Goal: Task Accomplishment & Management: Manage account settings

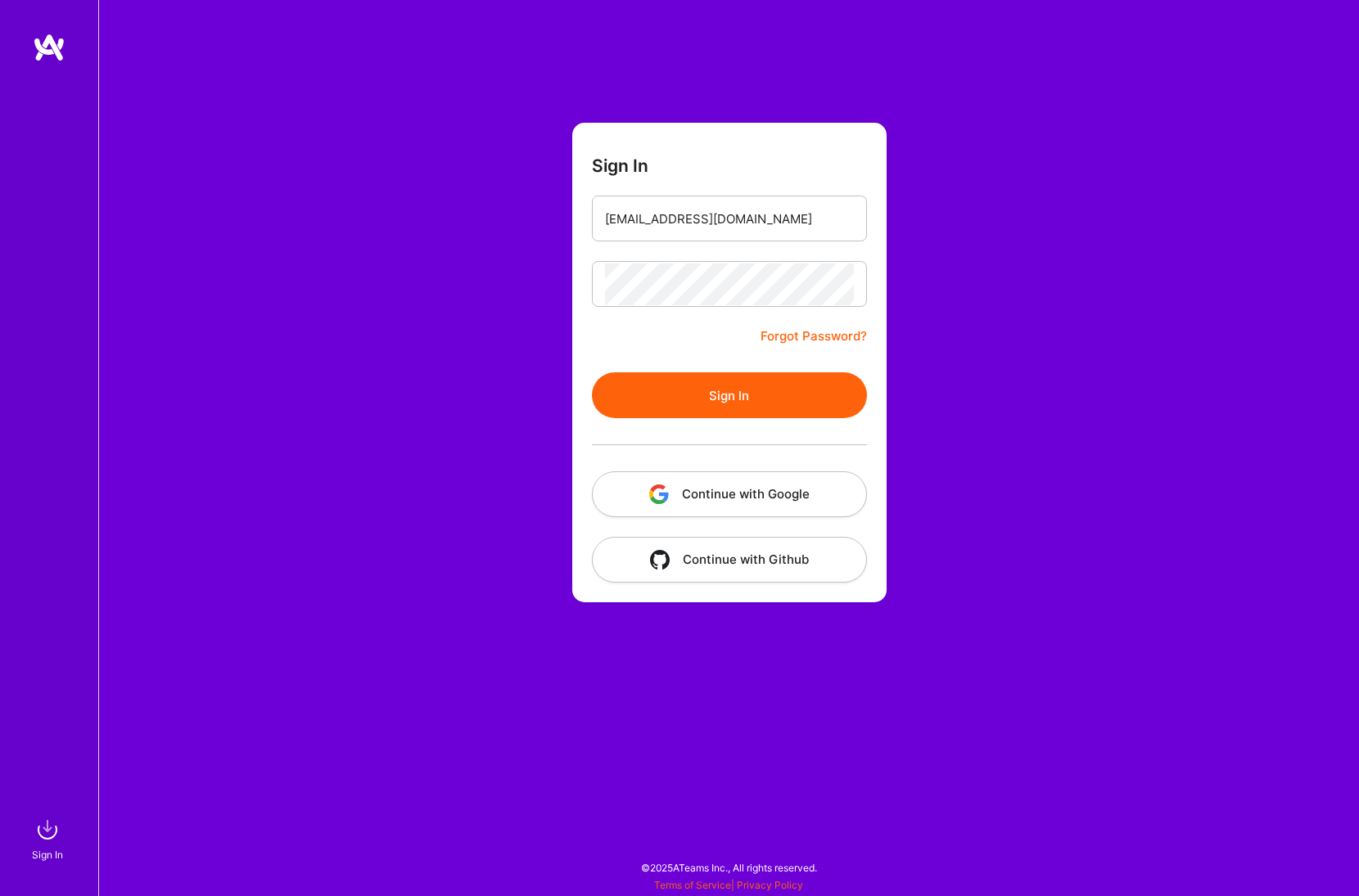
click at [724, 404] on button "Sign In" at bounding box center [729, 395] width 275 height 46
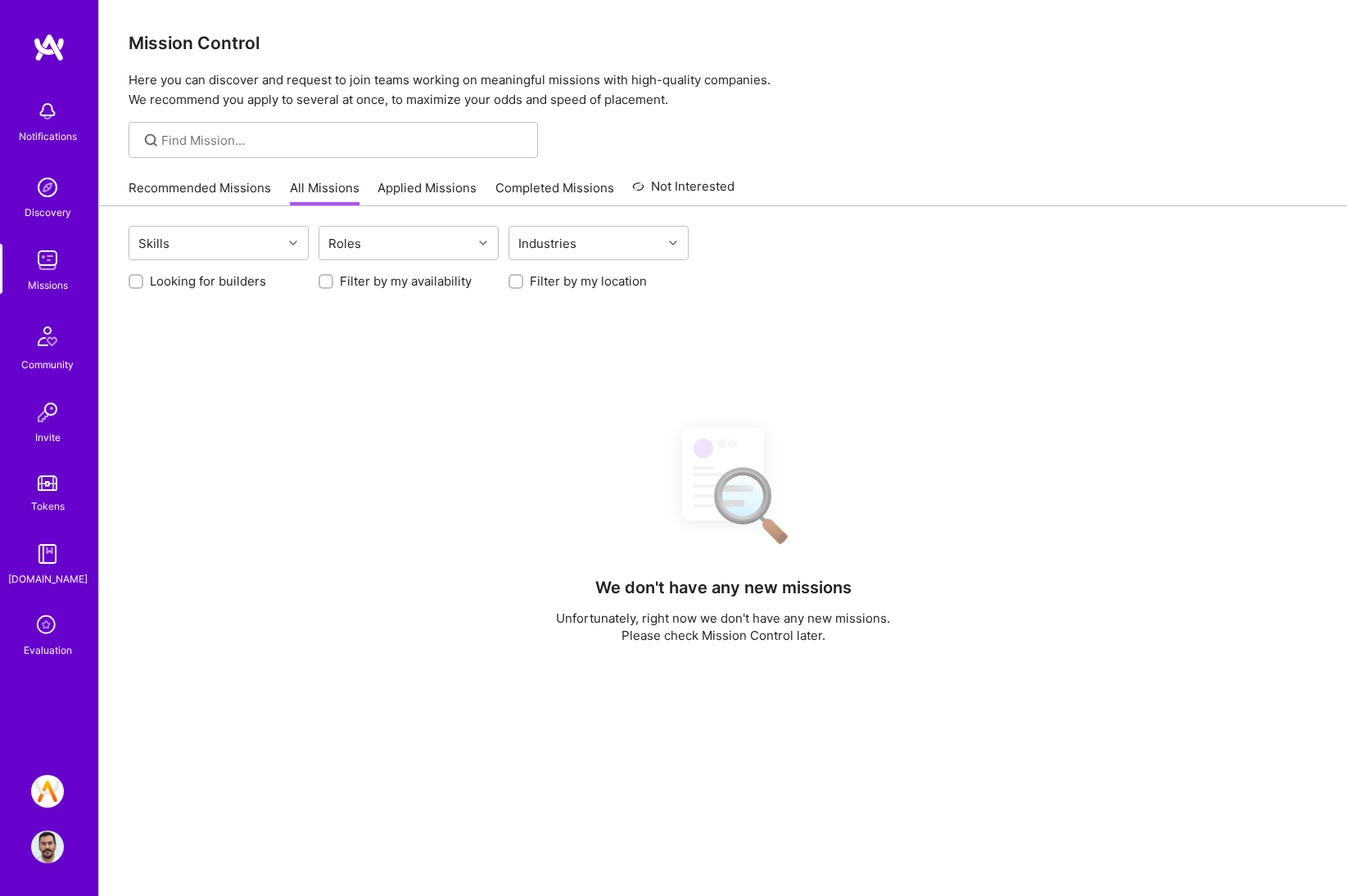
click at [42, 646] on div "Evaluation" at bounding box center [48, 650] width 49 height 17
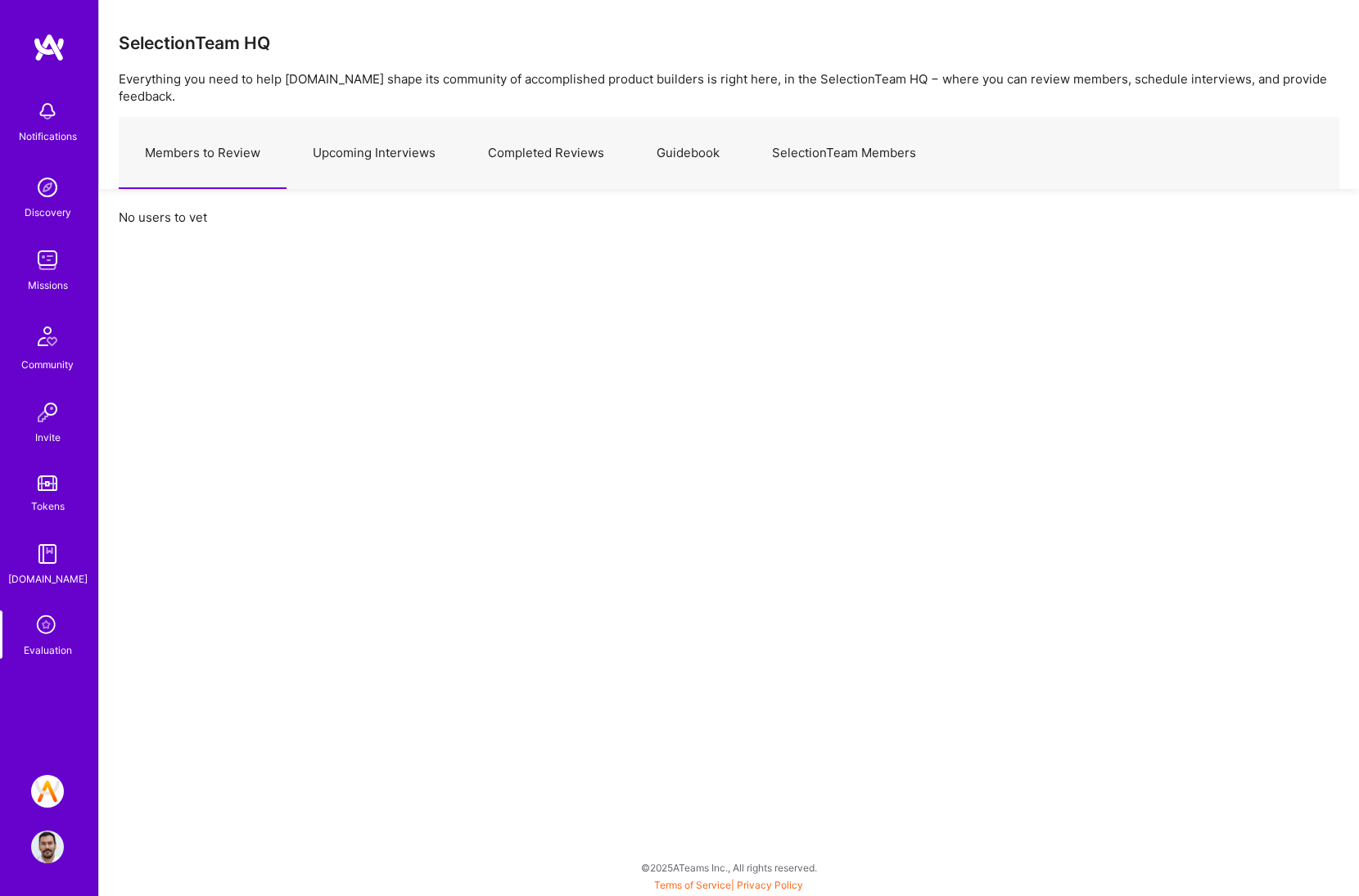
click at [307, 149] on link "Upcoming Interviews" at bounding box center [374, 153] width 175 height 71
click at [259, 148] on link "Members to Review" at bounding box center [202, 153] width 168 height 71
click at [517, 133] on link "Completed Reviews" at bounding box center [546, 153] width 169 height 71
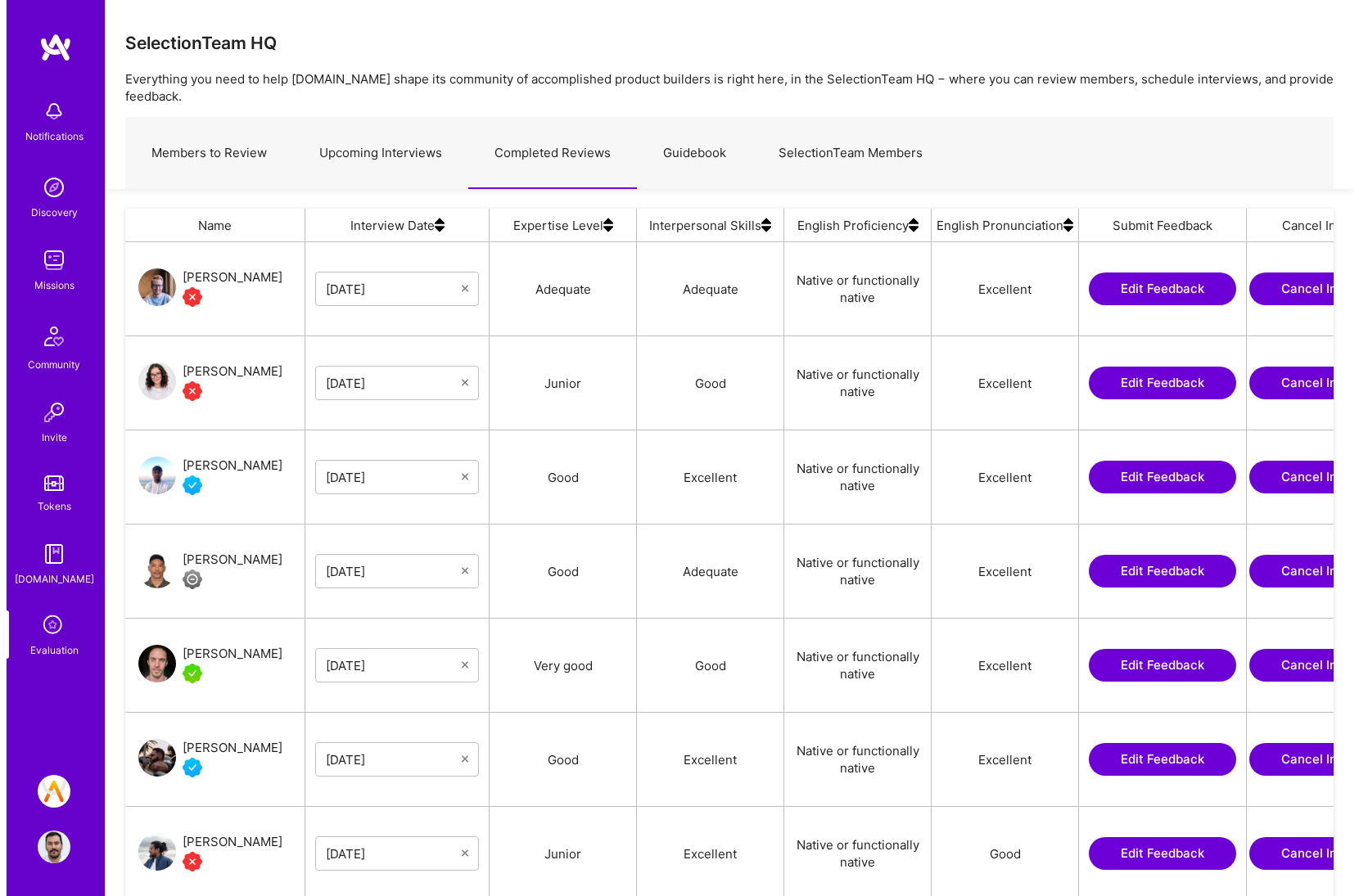
scroll to position [20, 0]
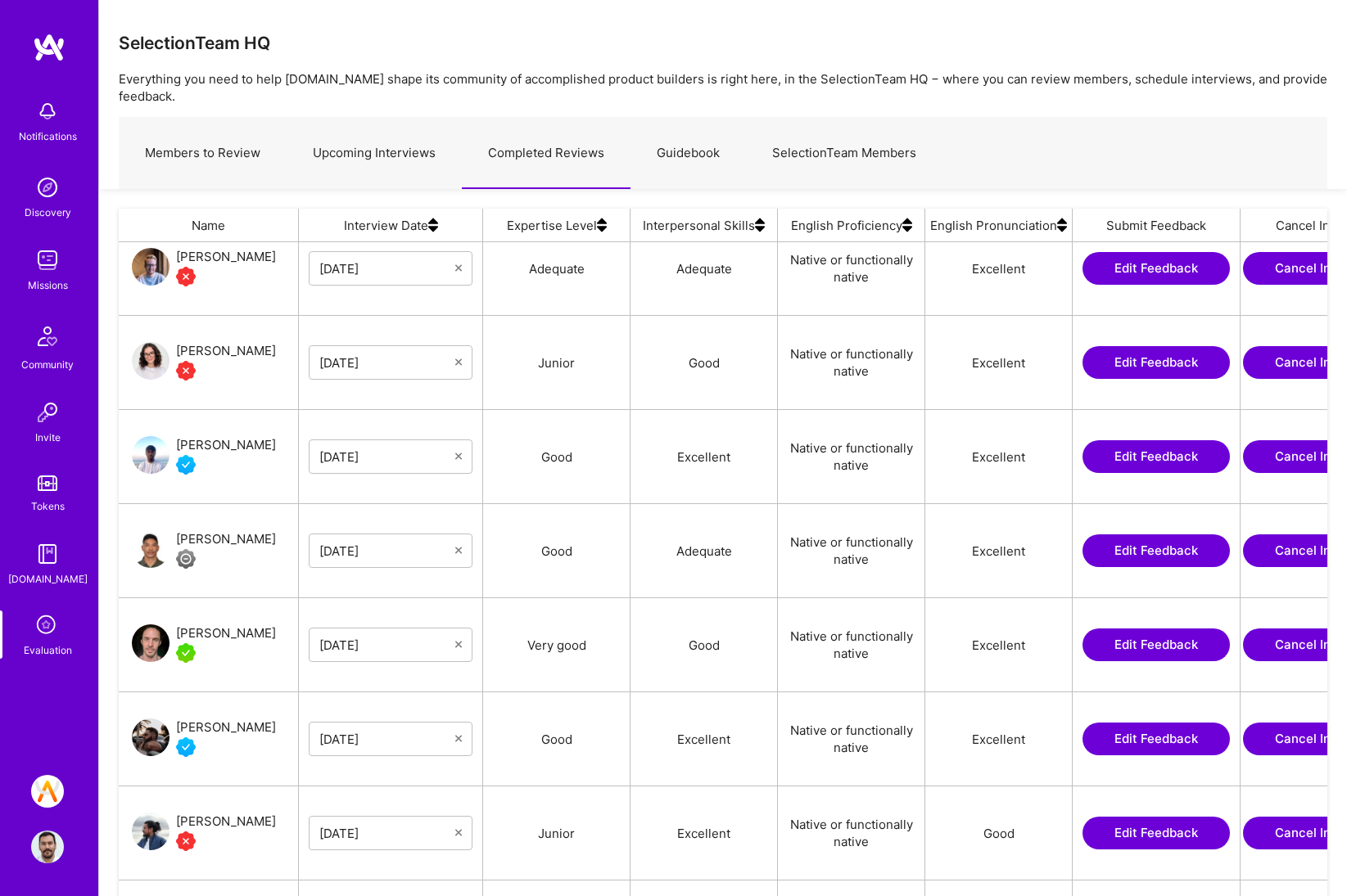
click at [70, 550] on link "[DOMAIN_NAME]" at bounding box center [47, 563] width 102 height 50
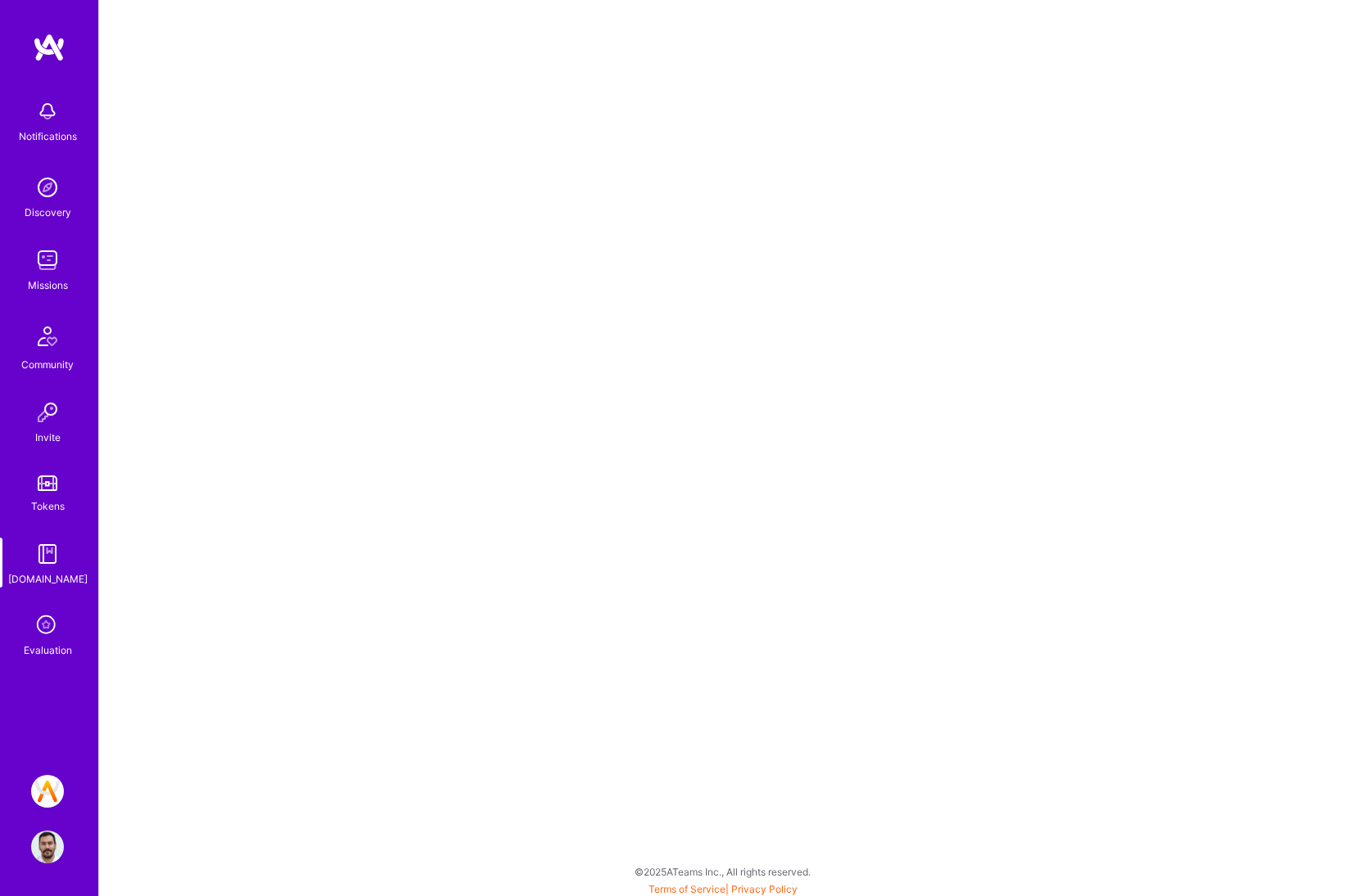
click at [55, 843] on img at bounding box center [47, 847] width 33 height 33
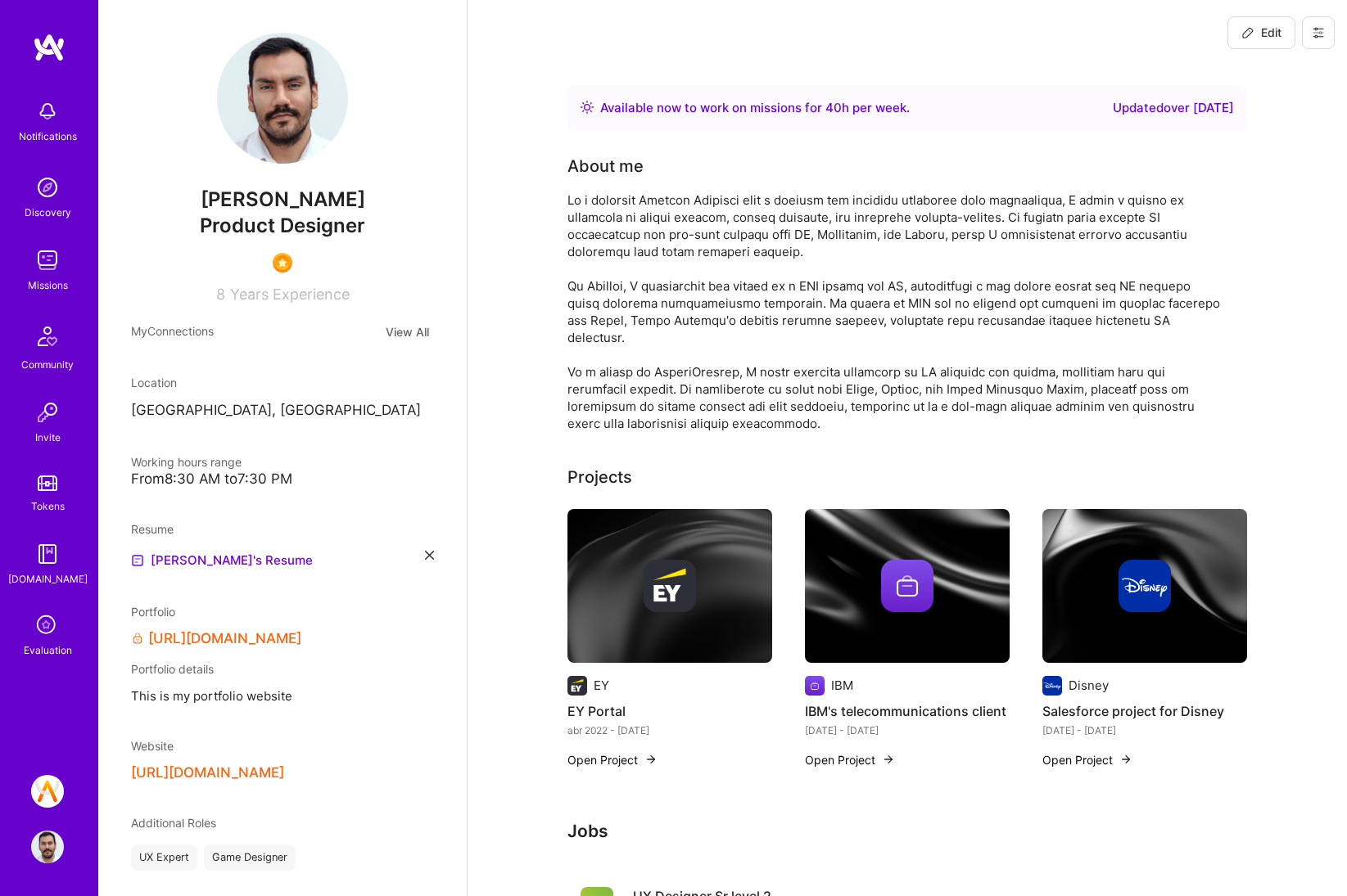
click at [1300, 27] on div "Edit" at bounding box center [1281, 33] width 132 height 65
click at [1308, 29] on button at bounding box center [1318, 33] width 33 height 33
click at [1267, 73] on button "Settings" at bounding box center [1273, 70] width 123 height 42
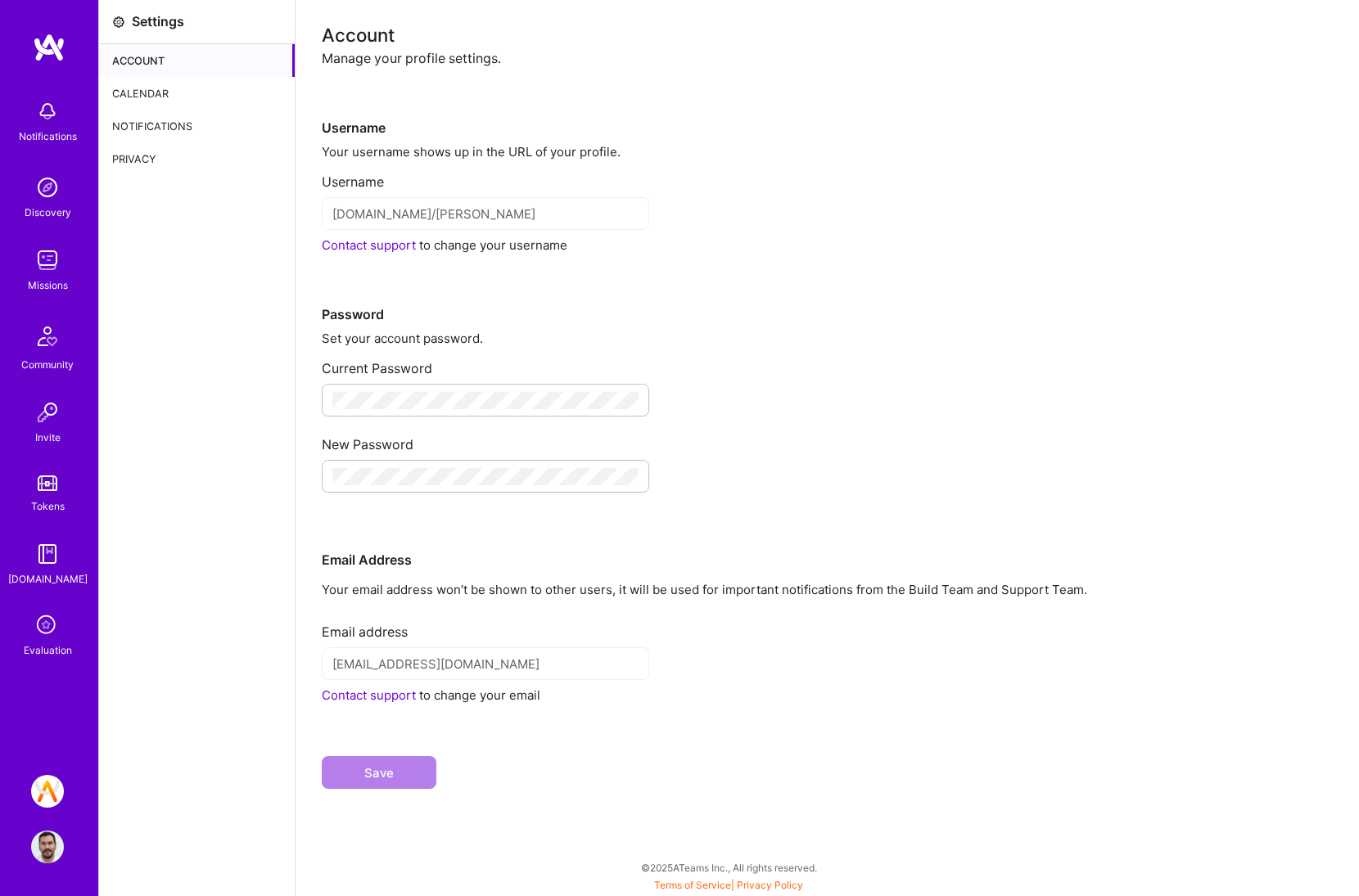
click at [201, 99] on div "Calendar" at bounding box center [196, 93] width 196 height 33
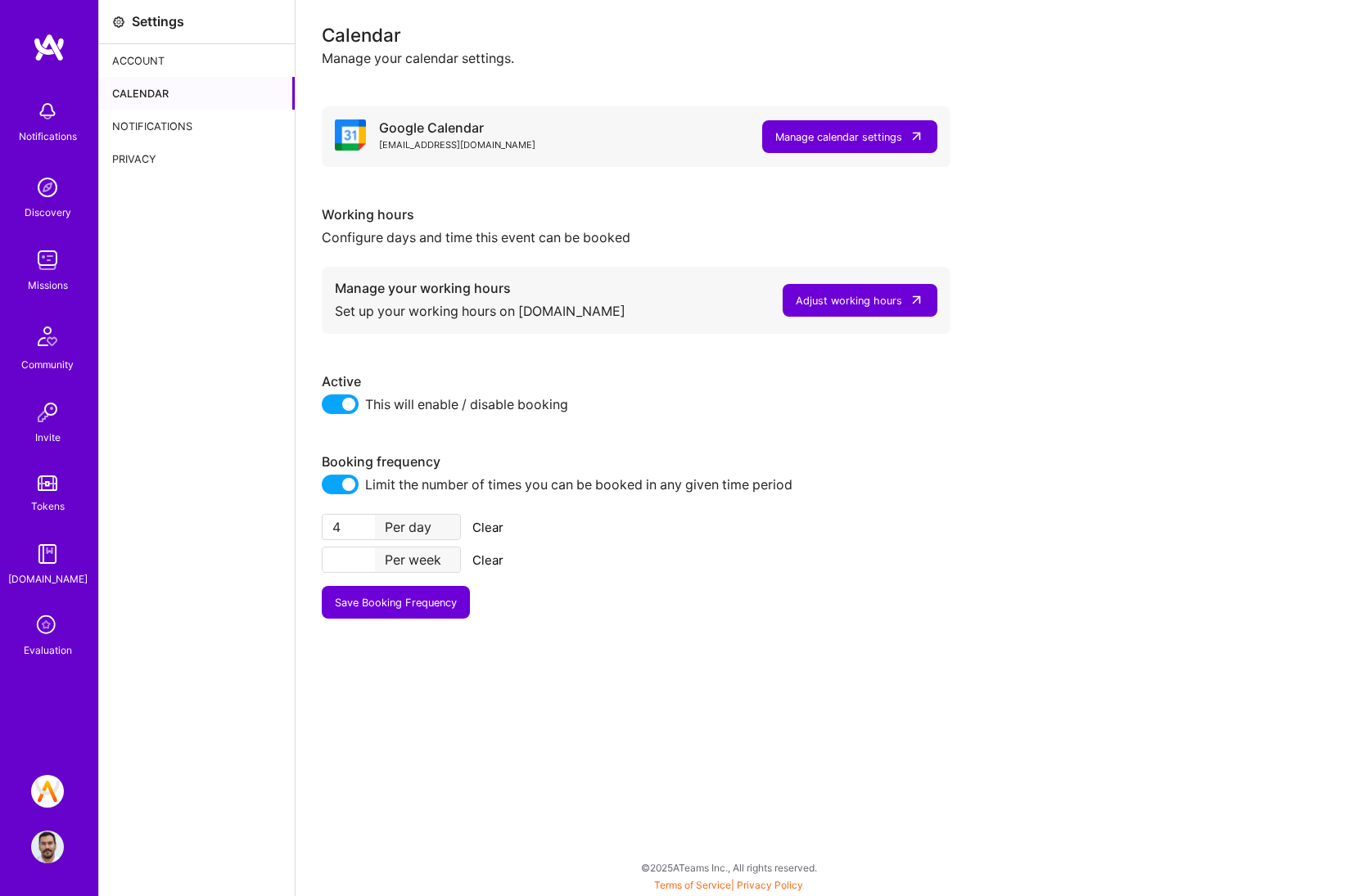
click at [846, 294] on div "Adjust working hours" at bounding box center [849, 300] width 107 height 17
